Goal: Task Accomplishment & Management: Complete application form

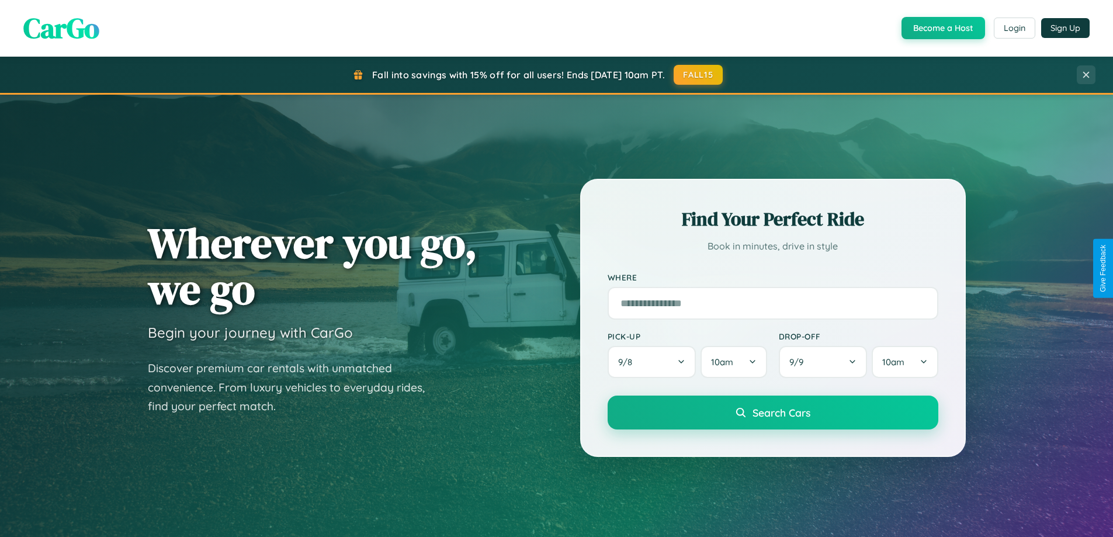
scroll to position [804, 0]
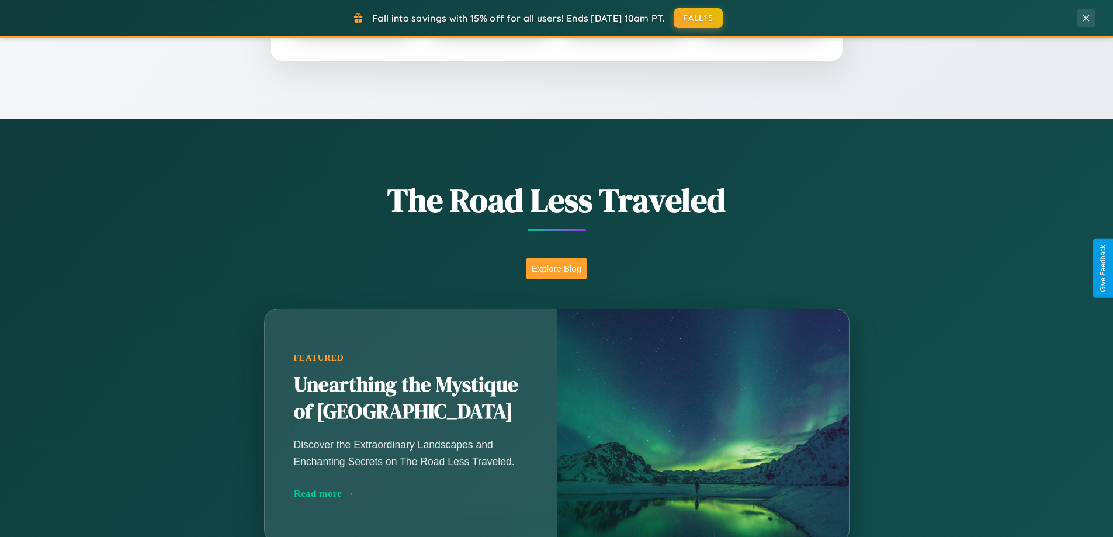
click at [556, 268] on button "Explore Blog" at bounding box center [556, 269] width 61 height 22
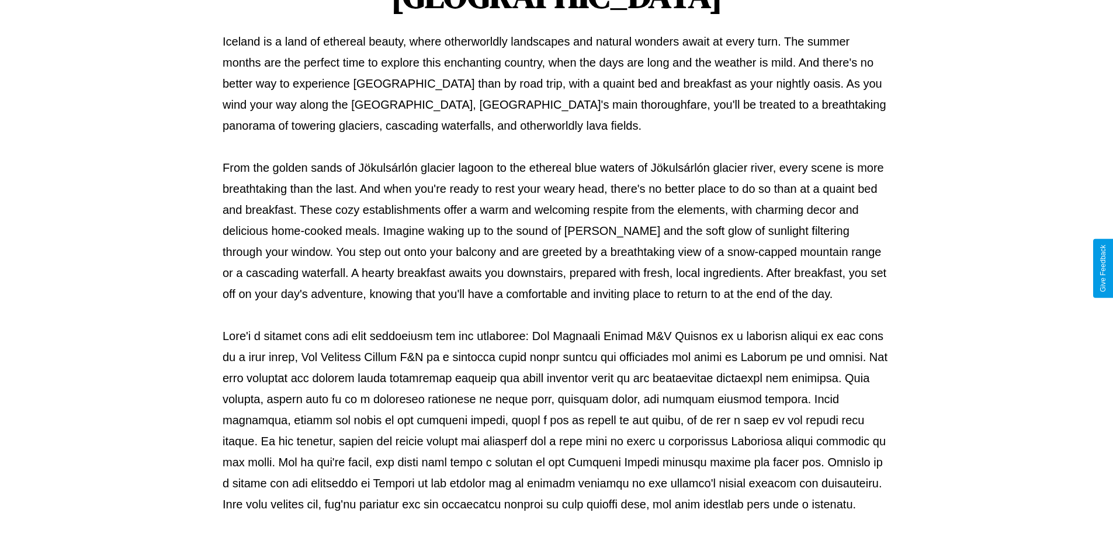
scroll to position [378, 0]
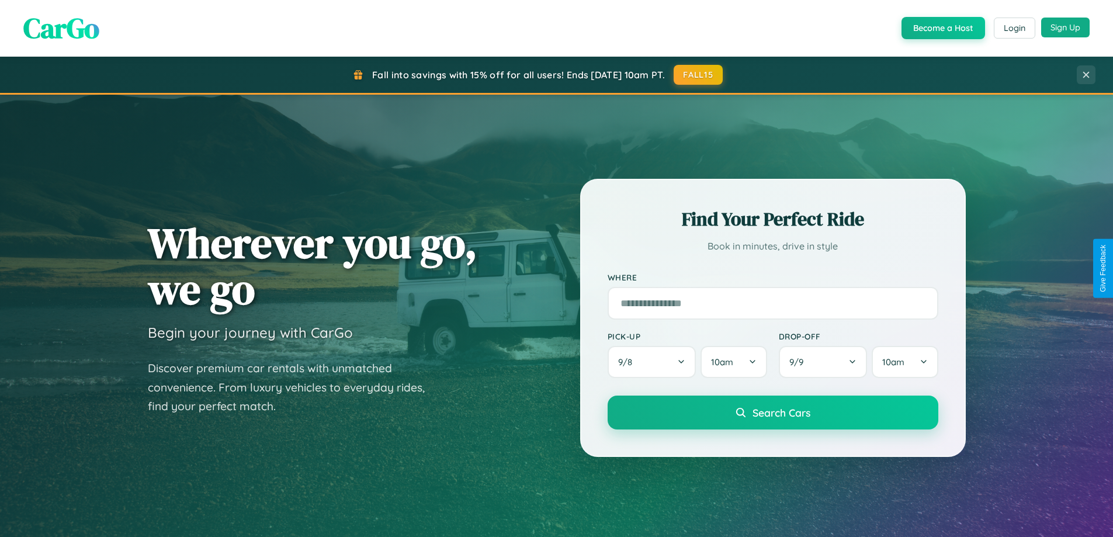
click at [1065, 27] on button "Sign Up" at bounding box center [1065, 28] width 49 height 20
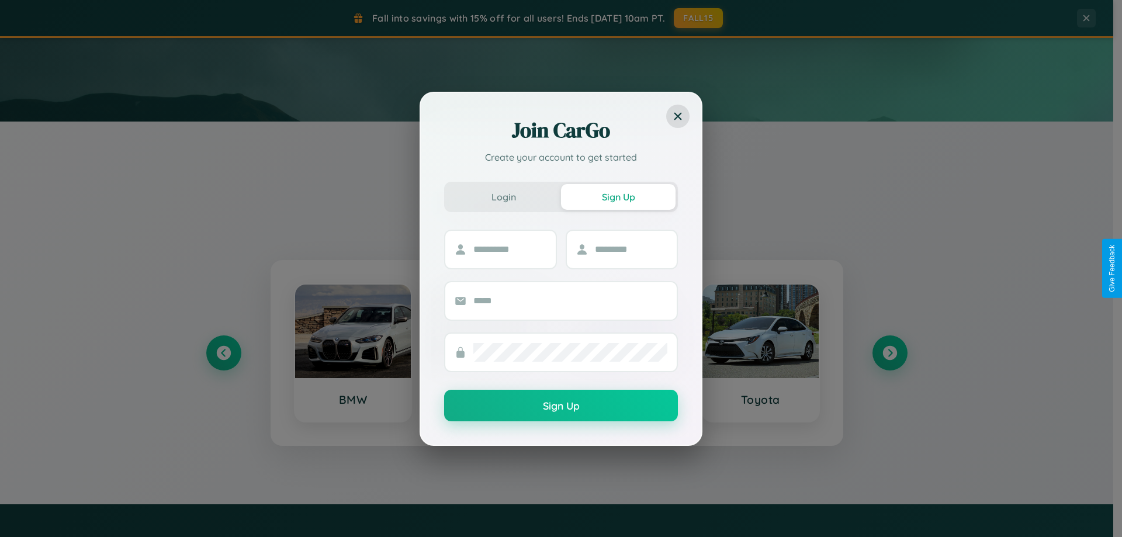
scroll to position [504, 0]
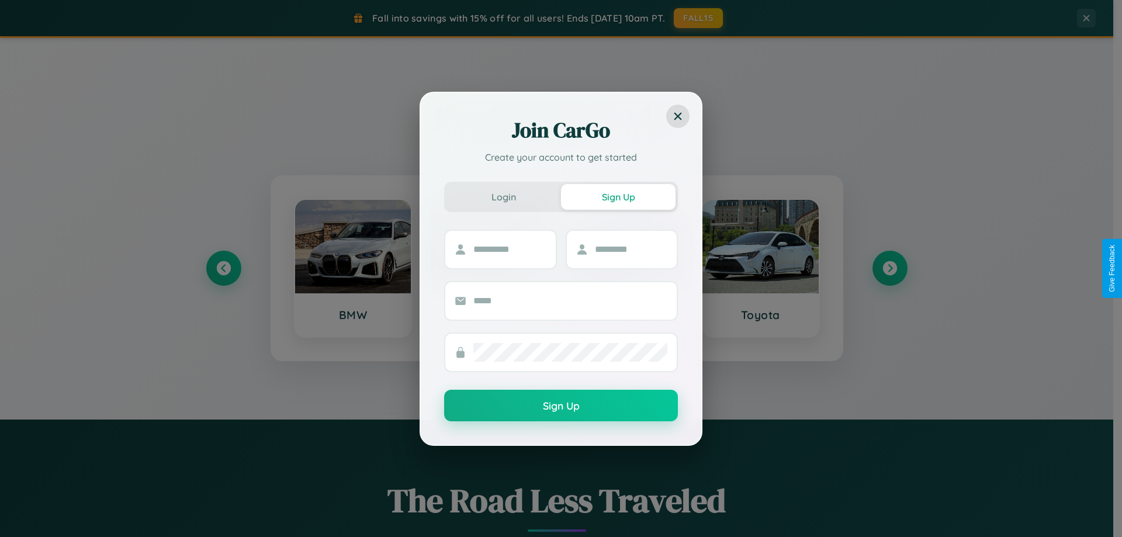
click at [889, 268] on div "Join CarGo Create your account to get started Login Sign Up Sign Up" at bounding box center [561, 268] width 1122 height 537
click at [223, 268] on div "Join CarGo Create your account to get started Login Sign Up Sign Up" at bounding box center [561, 268] width 1122 height 537
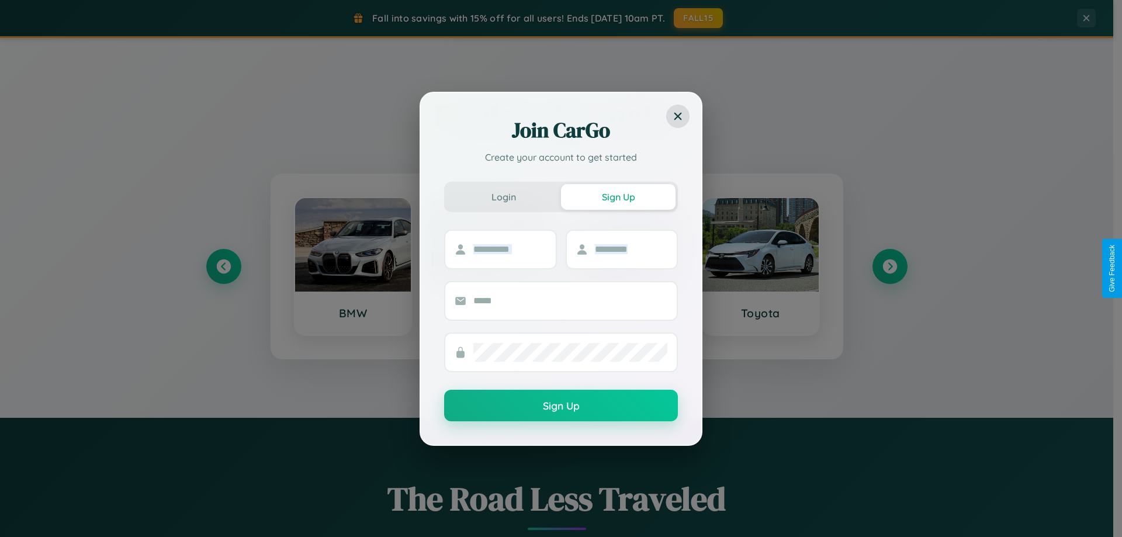
scroll to position [2249, 0]
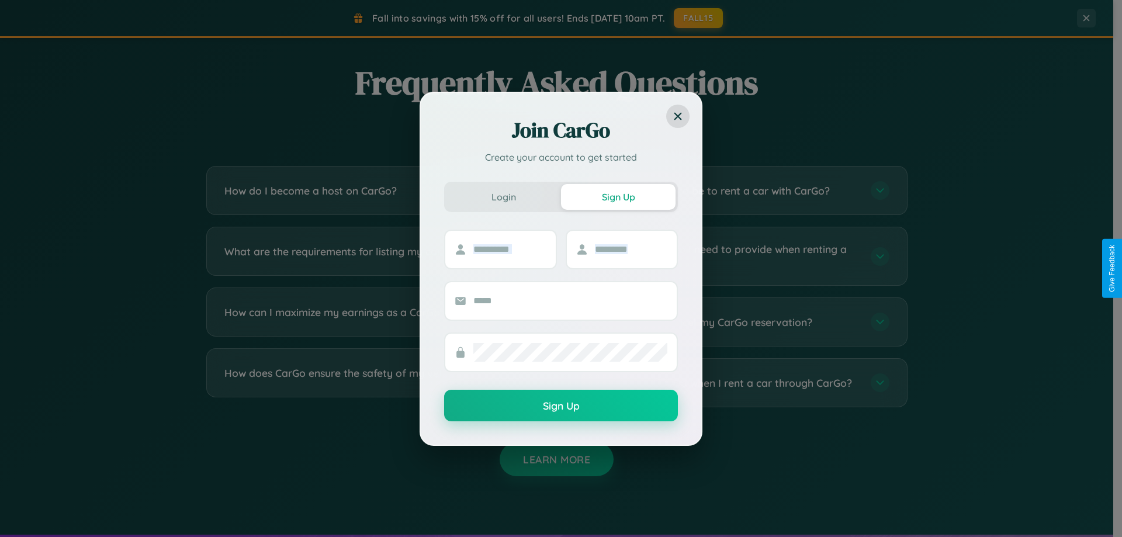
click at [738, 256] on div "Join CarGo Create your account to get started Login Sign Up Sign Up" at bounding box center [561, 268] width 1122 height 537
click at [738, 383] on div "Join CarGo Create your account to get started Login Sign Up Sign Up" at bounding box center [561, 268] width 1122 height 537
click at [738, 256] on div "Join CarGo Create your account to get started Login Sign Up Sign Up" at bounding box center [561, 268] width 1122 height 537
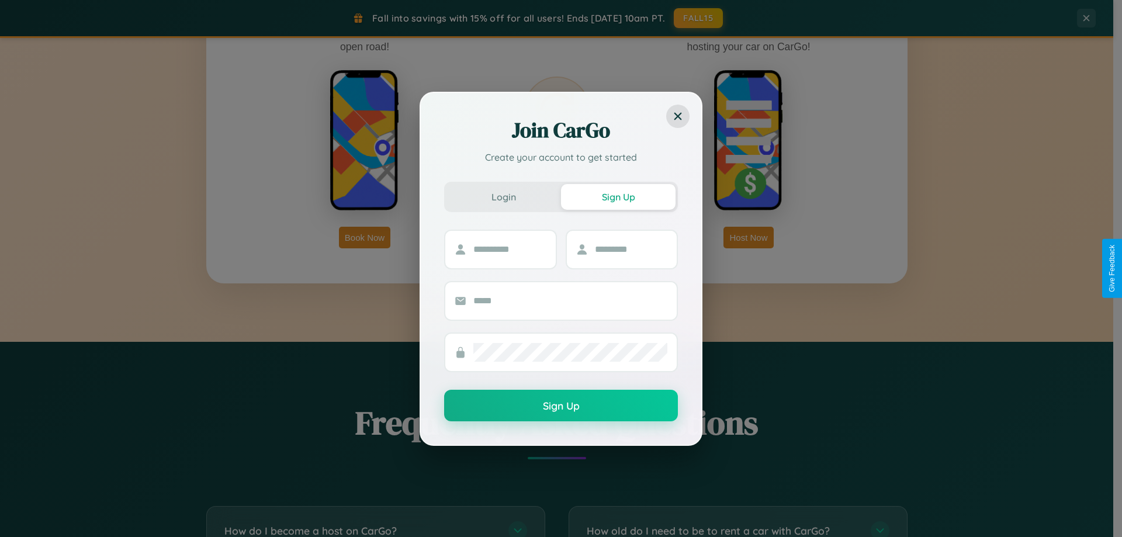
scroll to position [0, 0]
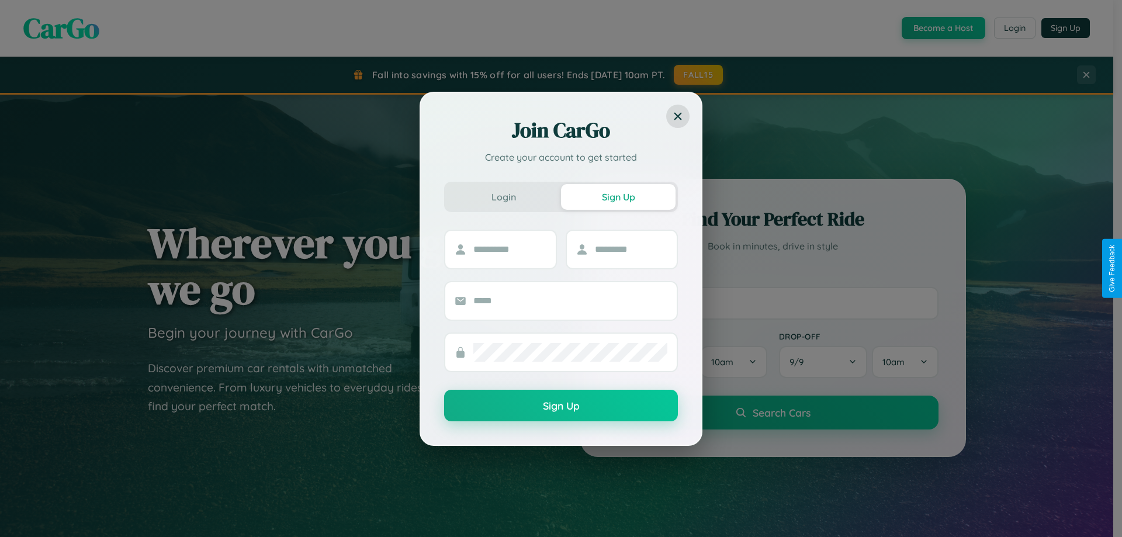
click at [942, 28] on div "Join CarGo Create your account to get started Login Sign Up Sign Up" at bounding box center [561, 268] width 1122 height 537
click at [618, 196] on button "Sign Up" at bounding box center [618, 197] width 115 height 26
